Goal: Find specific page/section: Find specific page/section

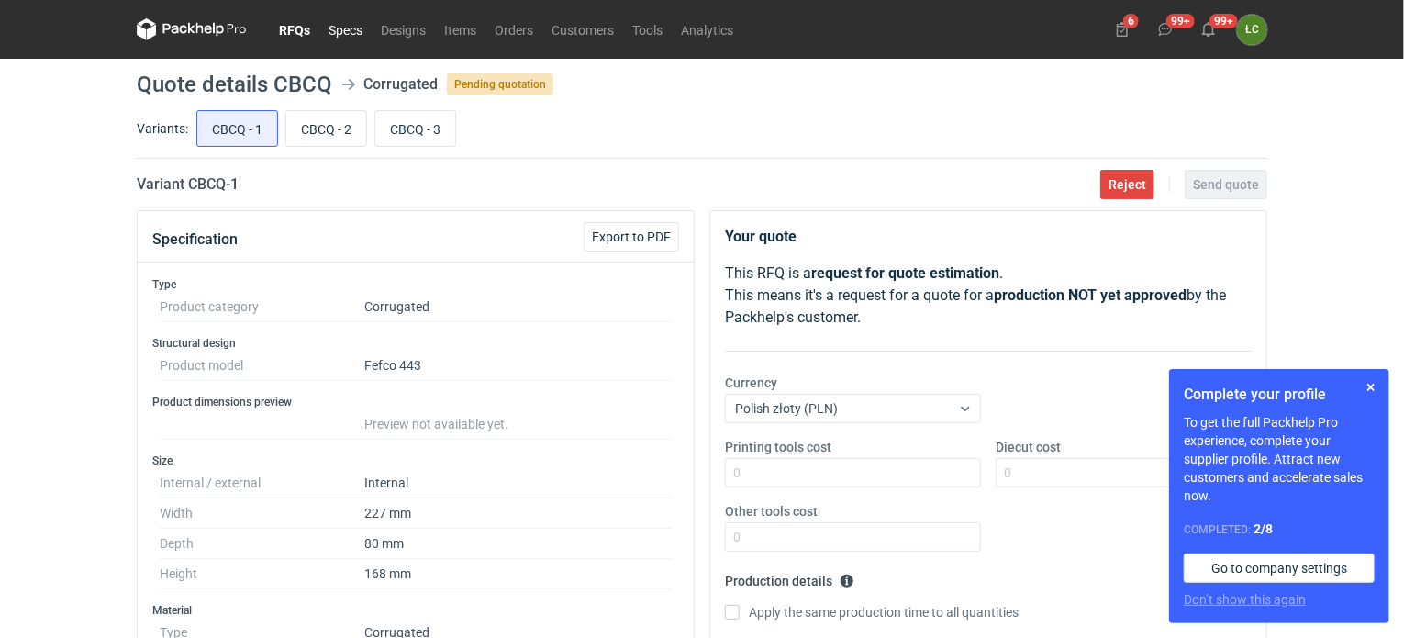
click at [359, 32] on link "Specs" at bounding box center [345, 29] width 52 height 22
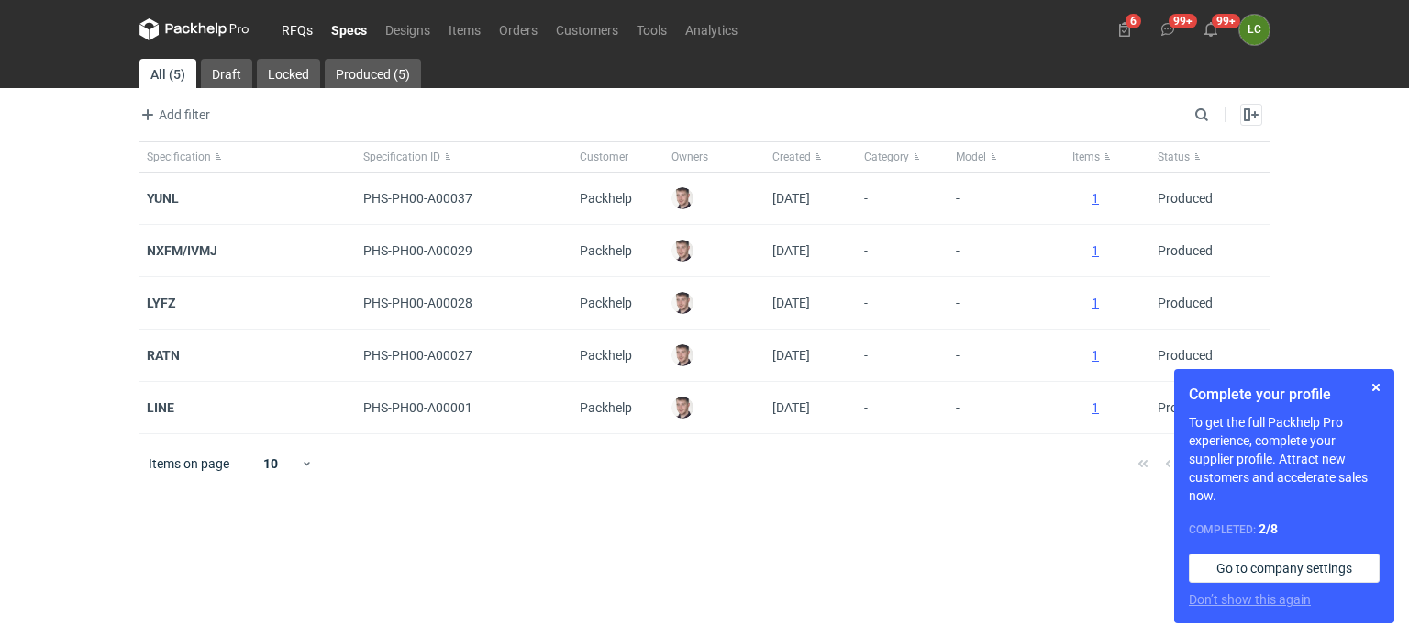
click at [299, 30] on link "RFQs" at bounding box center [298, 29] width 50 height 22
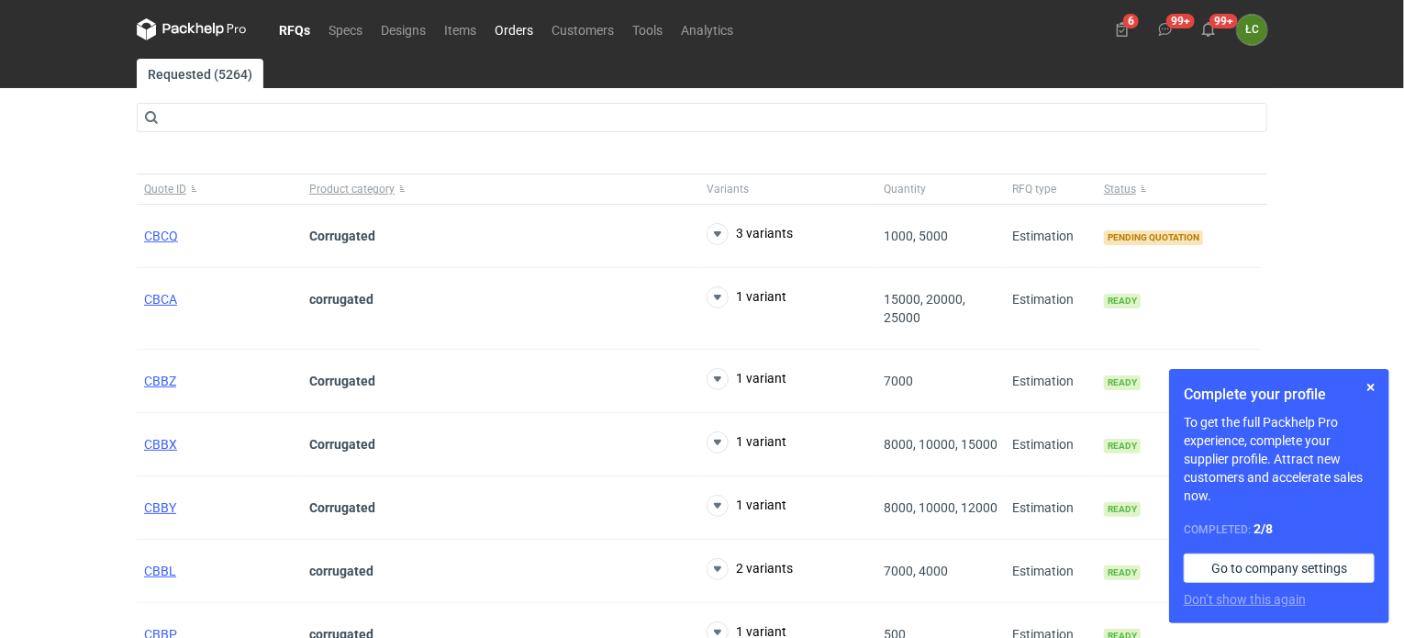
click at [509, 22] on link "Orders" at bounding box center [513, 29] width 57 height 22
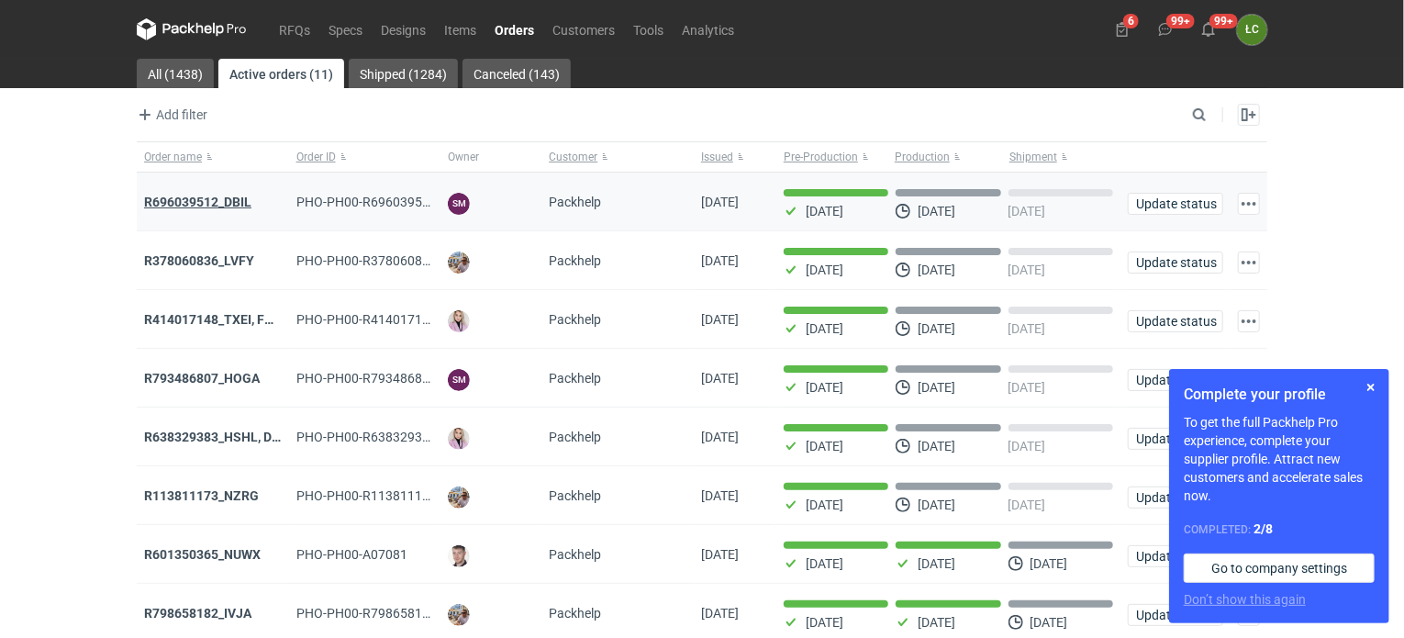
click at [216, 201] on strong "R696039512_DBIL" at bounding box center [197, 202] width 107 height 15
